Goal: Information Seeking & Learning: Learn about a topic

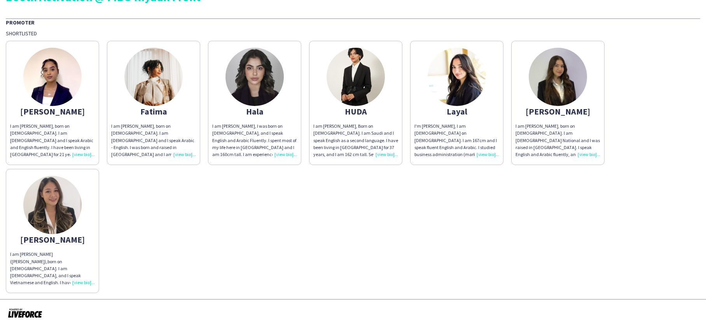
scroll to position [26, 0]
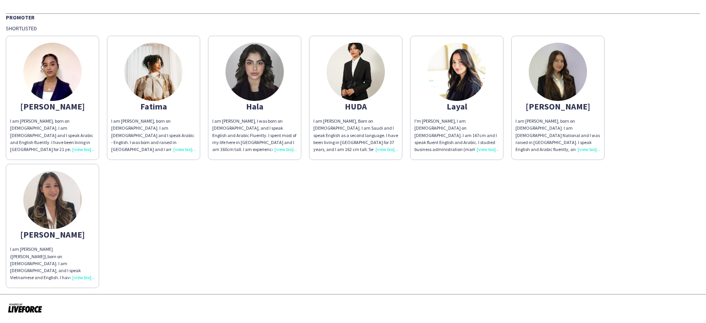
click at [84, 150] on div "I am [PERSON_NAME], born on [DEMOGRAPHIC_DATA]. I am [DEMOGRAPHIC_DATA] and I s…" at bounding box center [52, 135] width 85 height 35
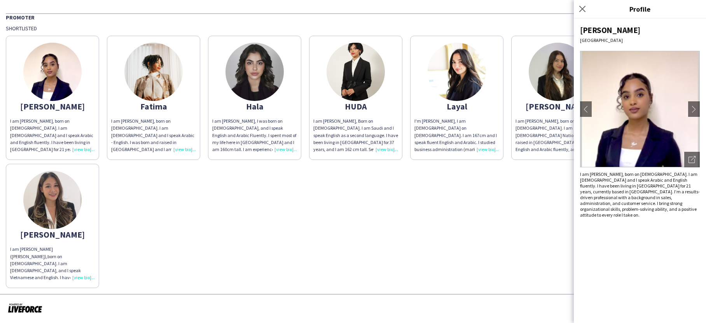
click at [154, 72] on img at bounding box center [153, 72] width 58 height 58
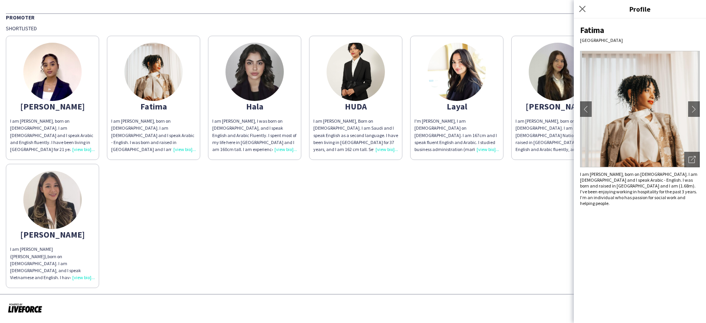
click at [259, 78] on img at bounding box center [254, 72] width 58 height 58
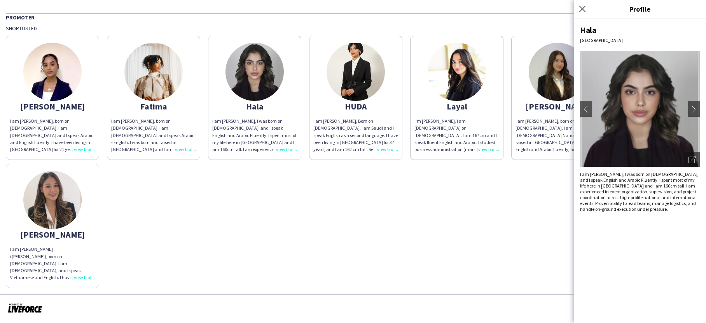
click at [348, 78] on img at bounding box center [355, 72] width 58 height 58
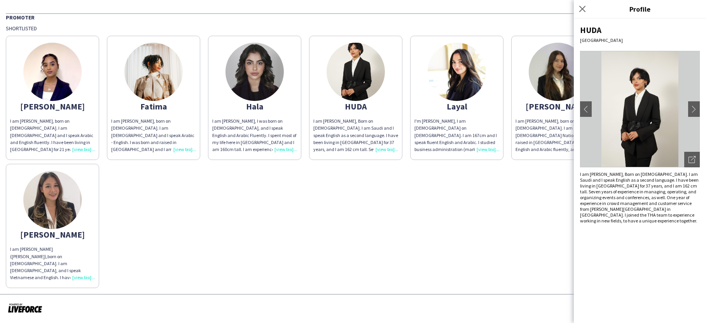
click at [444, 85] on img at bounding box center [456, 72] width 58 height 58
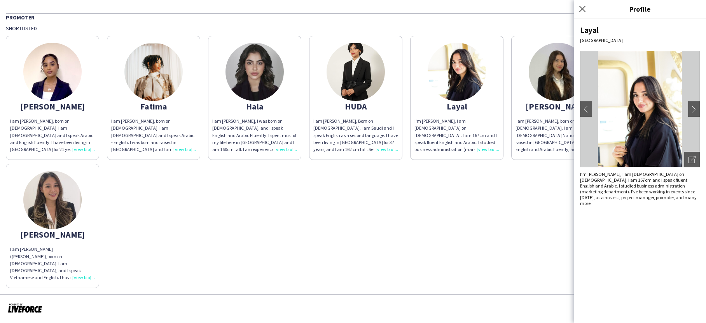
click at [549, 75] on img at bounding box center [557, 72] width 58 height 58
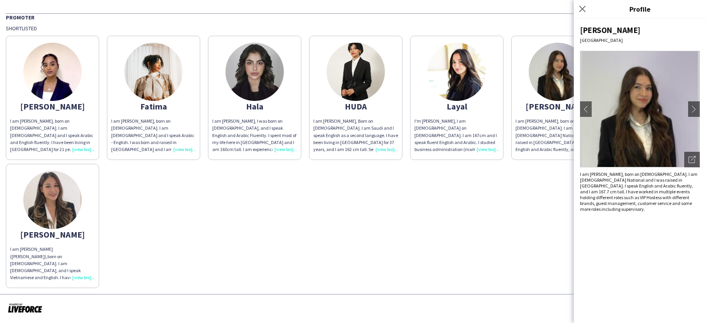
click at [54, 202] on img at bounding box center [52, 200] width 58 height 58
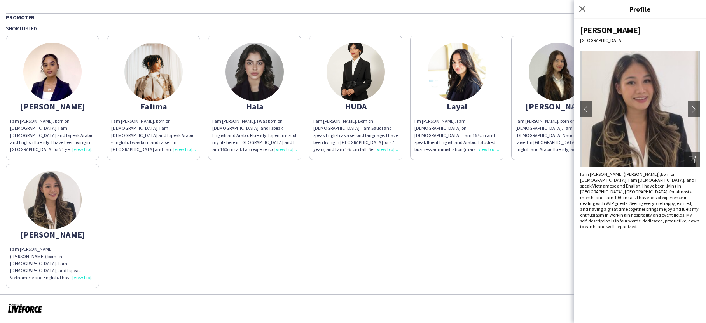
click at [213, 227] on div "[PERSON_NAME] am [PERSON_NAME], born on [DEMOGRAPHIC_DATA]. I am [DEMOGRAPHIC_D…" at bounding box center [353, 160] width 694 height 256
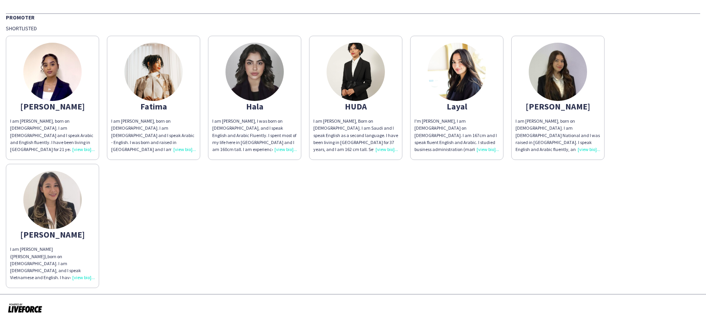
scroll to position [0, 0]
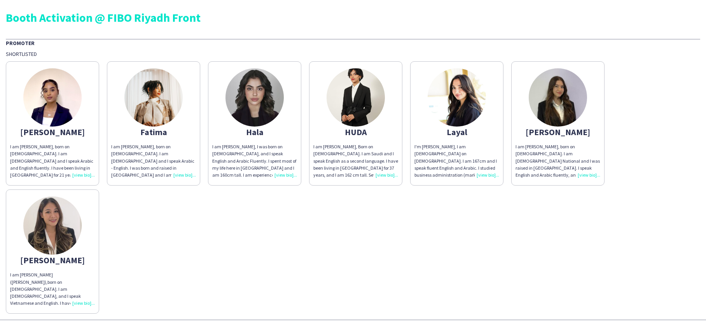
click at [362, 111] on img at bounding box center [355, 97] width 58 height 58
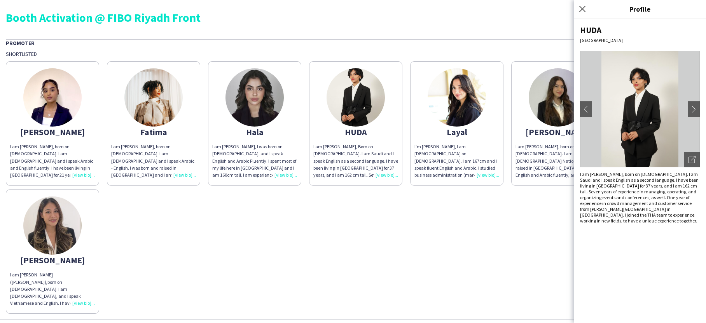
click at [643, 111] on img at bounding box center [640, 109] width 120 height 117
click at [382, 258] on div "[PERSON_NAME] am [PERSON_NAME], born on [DEMOGRAPHIC_DATA]. I am [DEMOGRAPHIC_D…" at bounding box center [353, 186] width 694 height 256
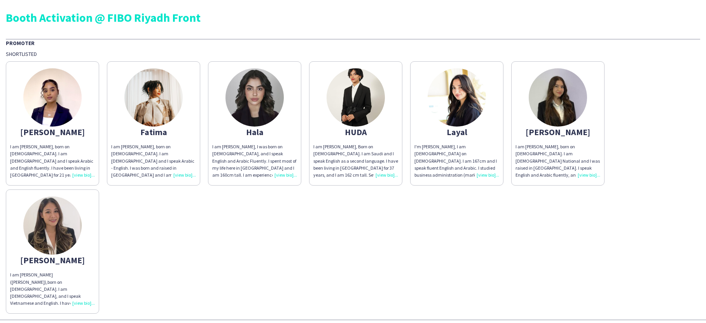
click at [88, 177] on div "I am [PERSON_NAME], born on [DEMOGRAPHIC_DATA]. I am [DEMOGRAPHIC_DATA] and I s…" at bounding box center [52, 160] width 85 height 35
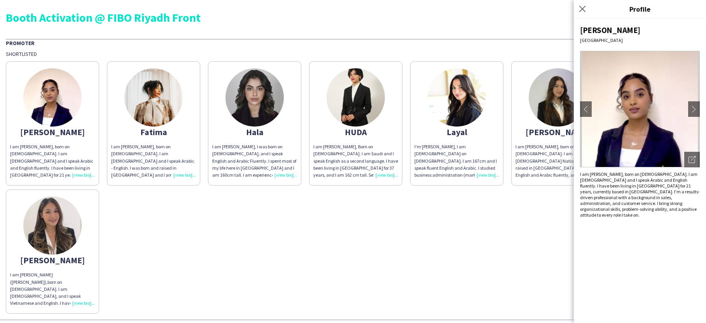
click at [246, 218] on div "[PERSON_NAME] am [PERSON_NAME], born on [DEMOGRAPHIC_DATA]. I am [DEMOGRAPHIC_D…" at bounding box center [353, 186] width 694 height 256
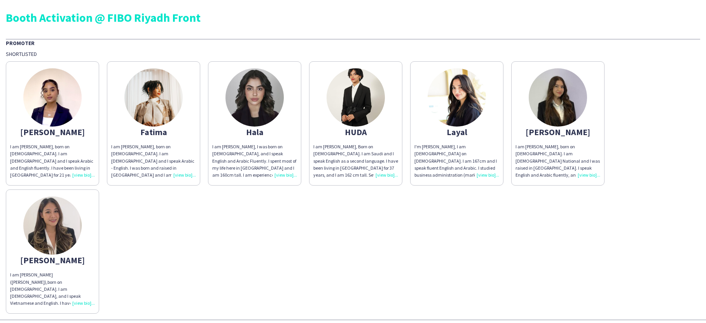
click at [323, 244] on div "[PERSON_NAME] am [PERSON_NAME], born on [DEMOGRAPHIC_DATA]. I am [DEMOGRAPHIC_D…" at bounding box center [353, 186] width 694 height 256
